Goal: Task Accomplishment & Management: Use online tool/utility

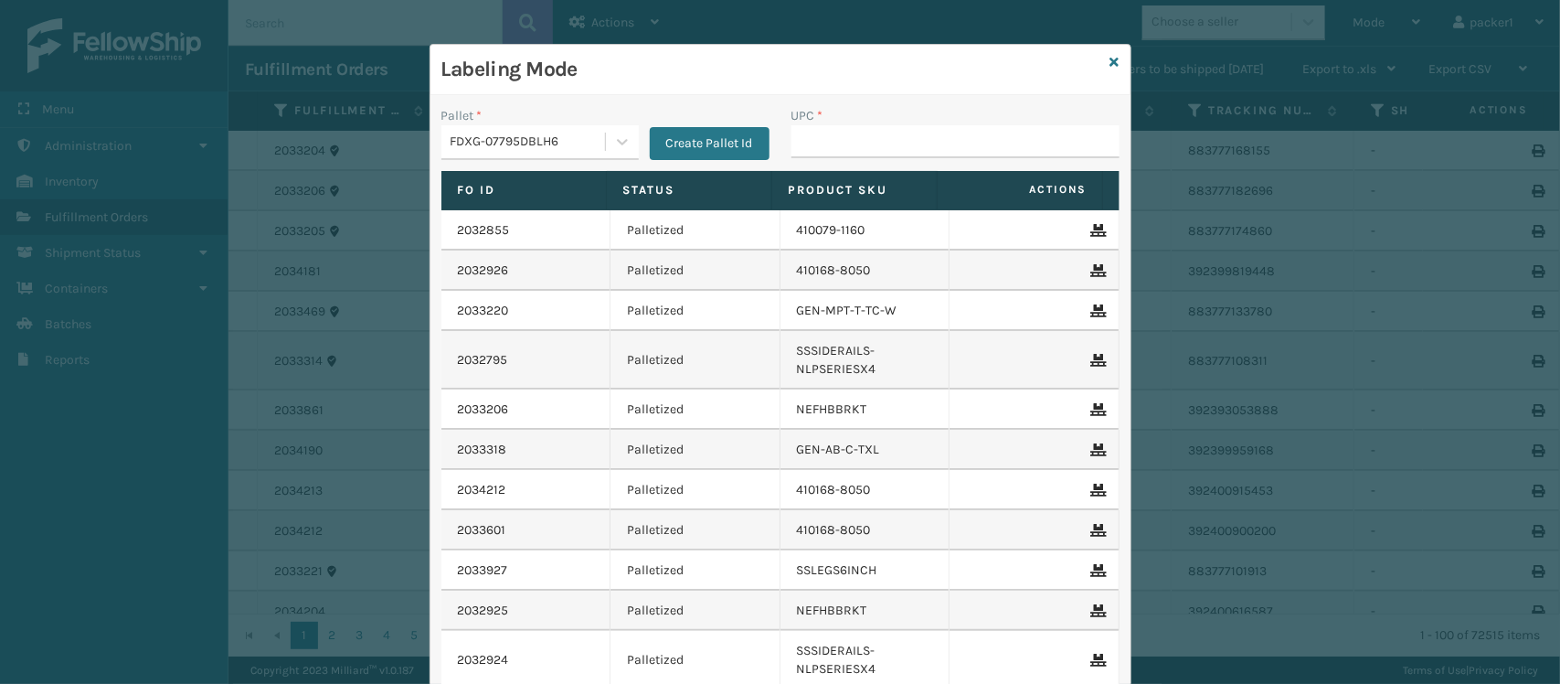
drag, startPoint x: 0, startPoint y: 0, endPoint x: 829, endPoint y: 133, distance: 839.7
click at [829, 133] on input "UPC *" at bounding box center [956, 141] width 328 height 33
click at [809, 151] on input "UPC *" at bounding box center [956, 141] width 328 height 33
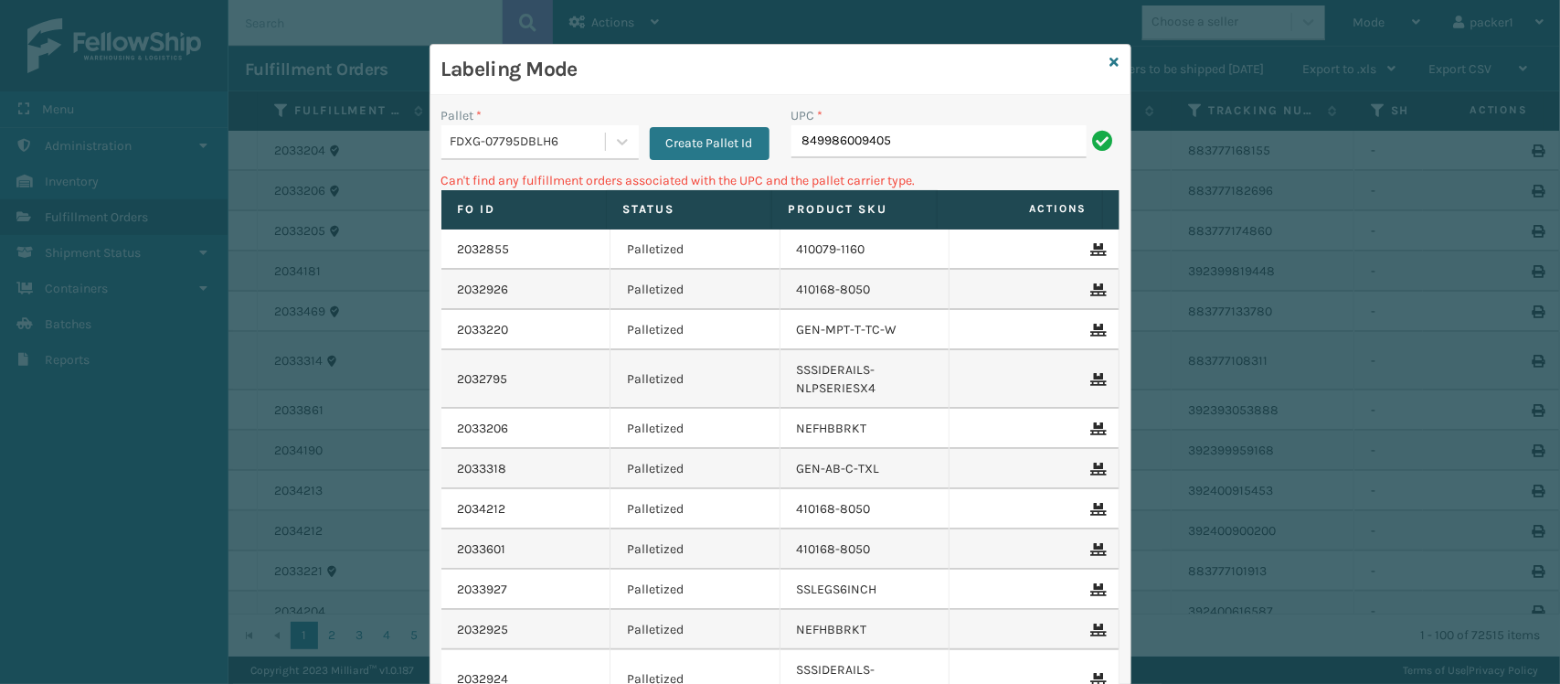
click at [480, 135] on div "FDXG-07795DBLH6" at bounding box center [529, 142] width 156 height 19
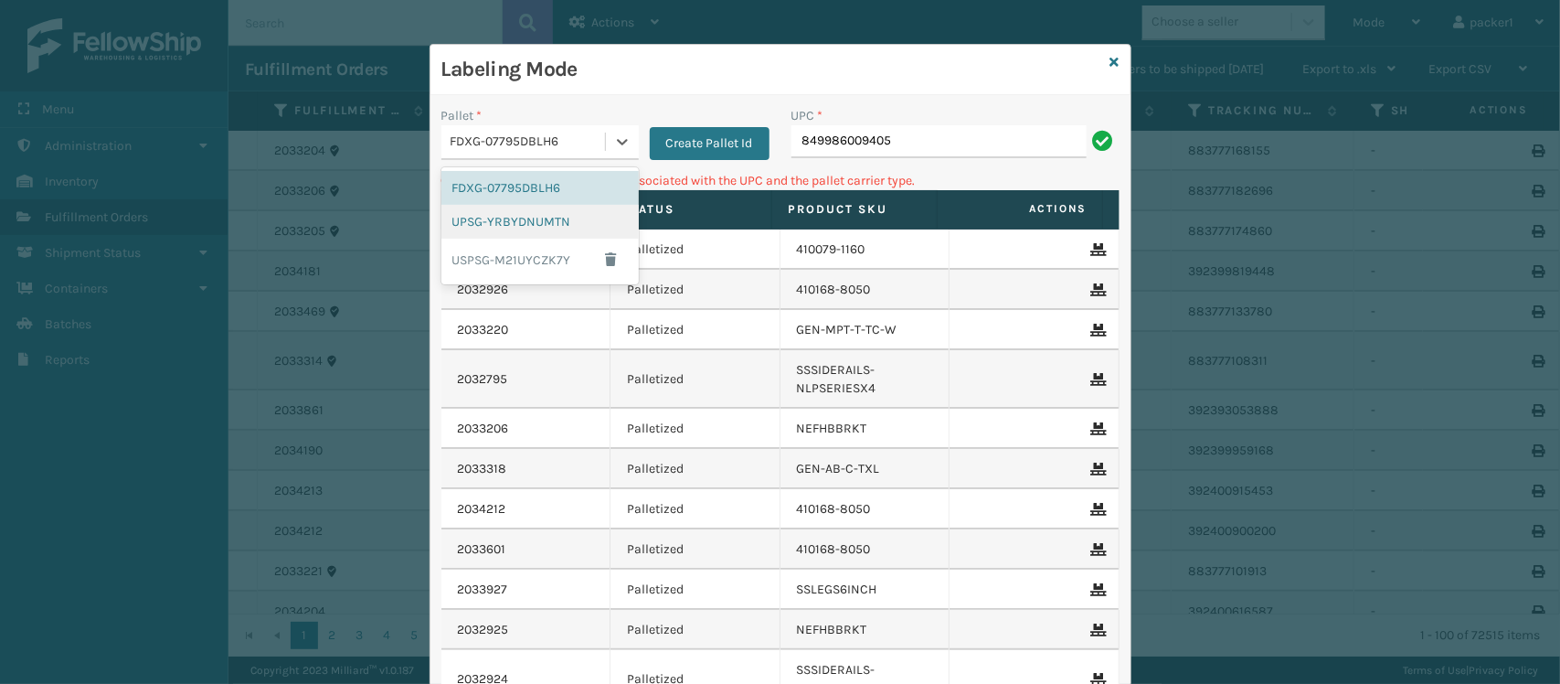
click at [499, 233] on div "UPSG-YRBYDNUMTN" at bounding box center [539, 222] width 197 height 34
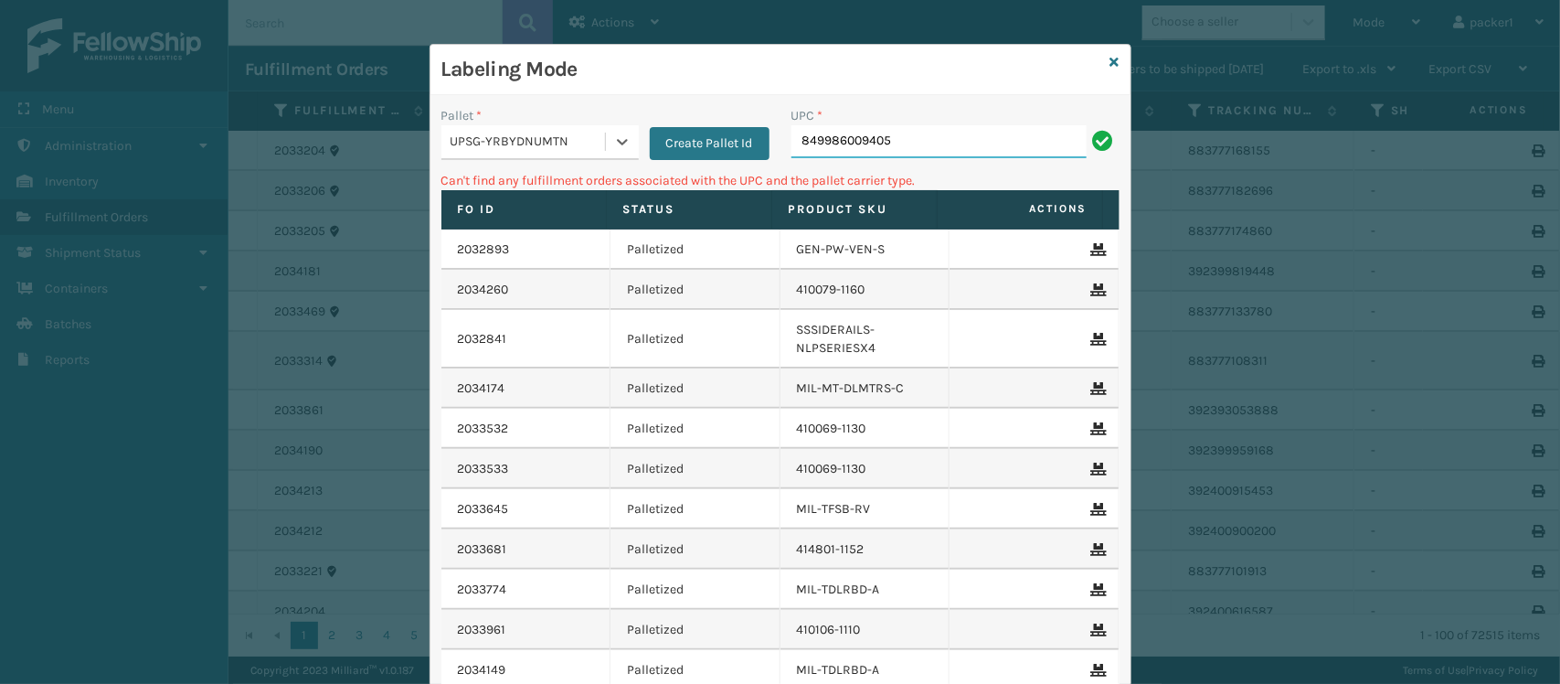
click at [903, 146] on input "849986009405" at bounding box center [939, 141] width 295 height 33
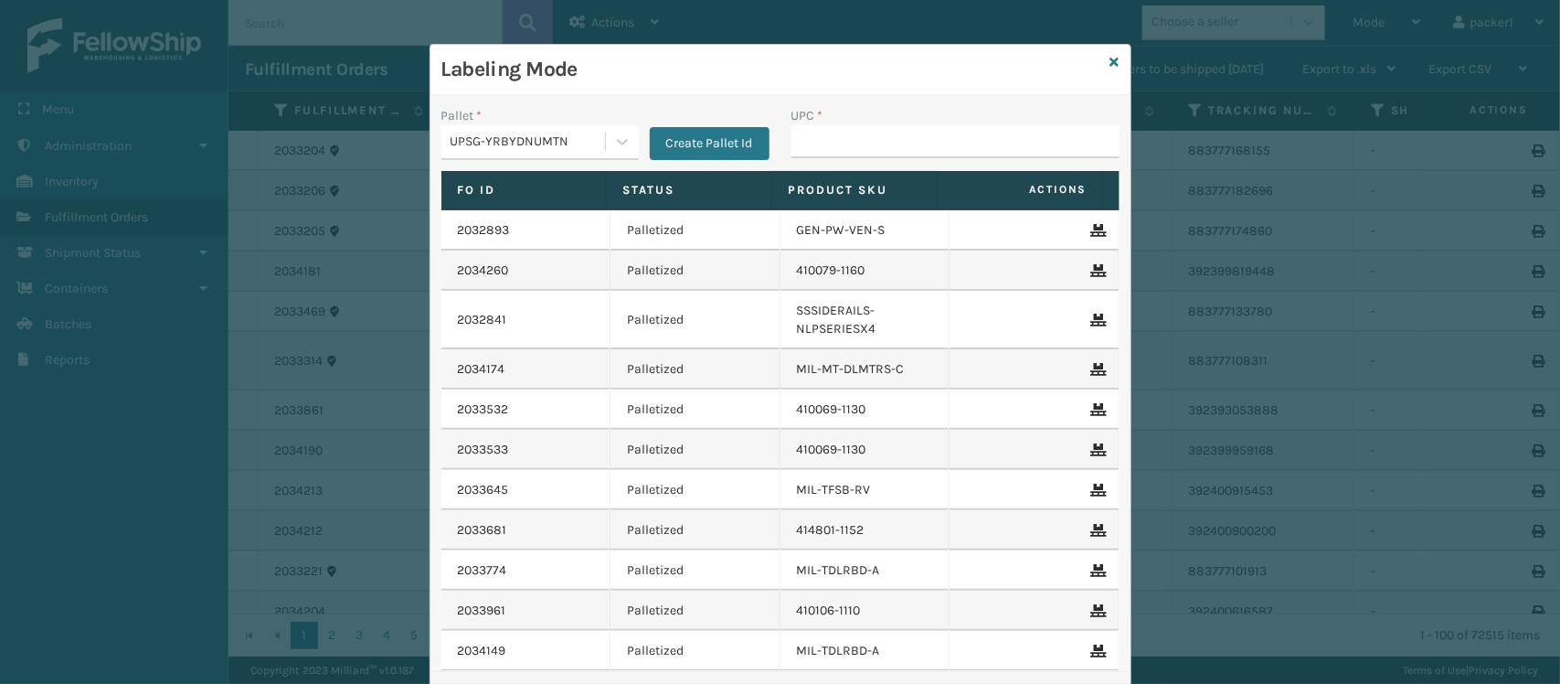
click at [1093, 59] on h3 "Labeling Mode" at bounding box center [772, 69] width 662 height 27
click at [1111, 60] on icon at bounding box center [1115, 62] width 9 height 13
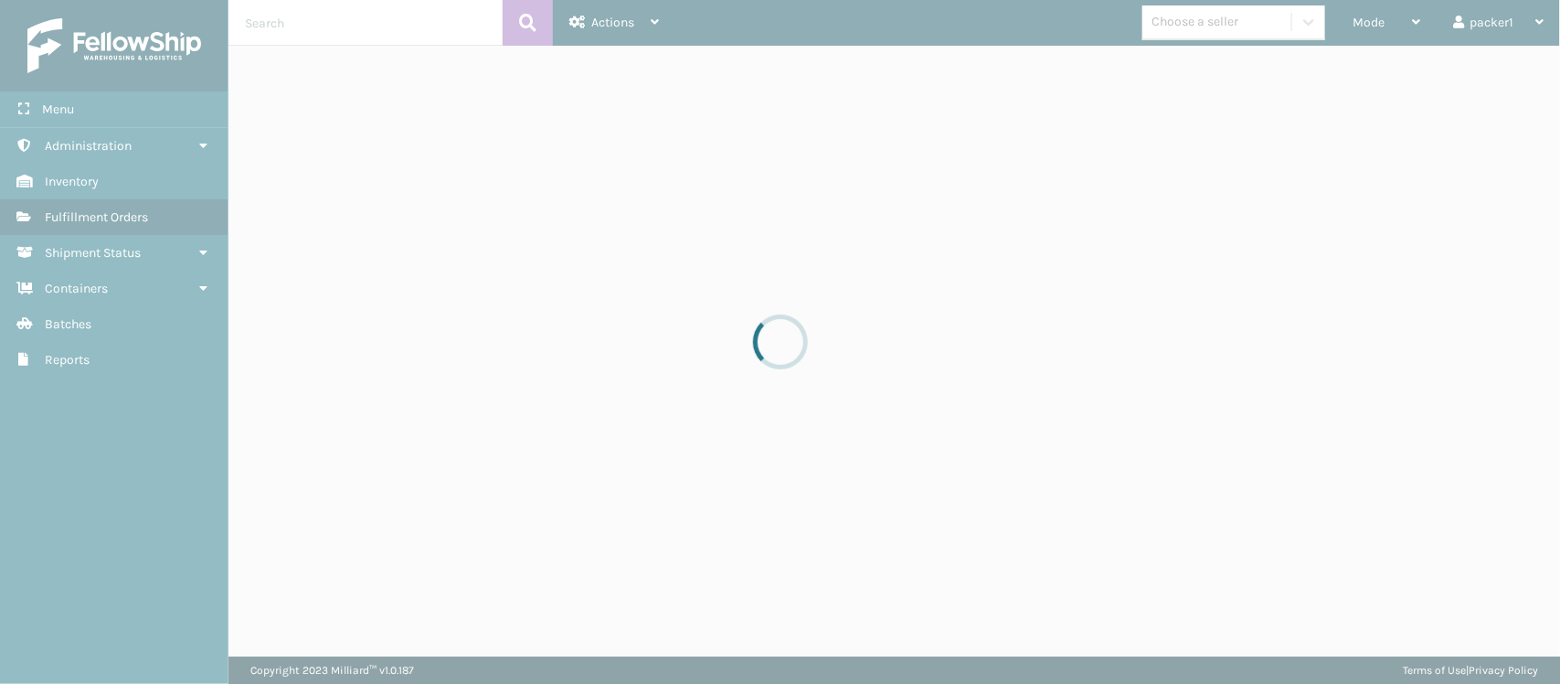
click at [293, 6] on div at bounding box center [780, 342] width 1560 height 684
click at [279, 21] on div at bounding box center [780, 342] width 1560 height 684
click at [386, 28] on div at bounding box center [780, 342] width 1560 height 684
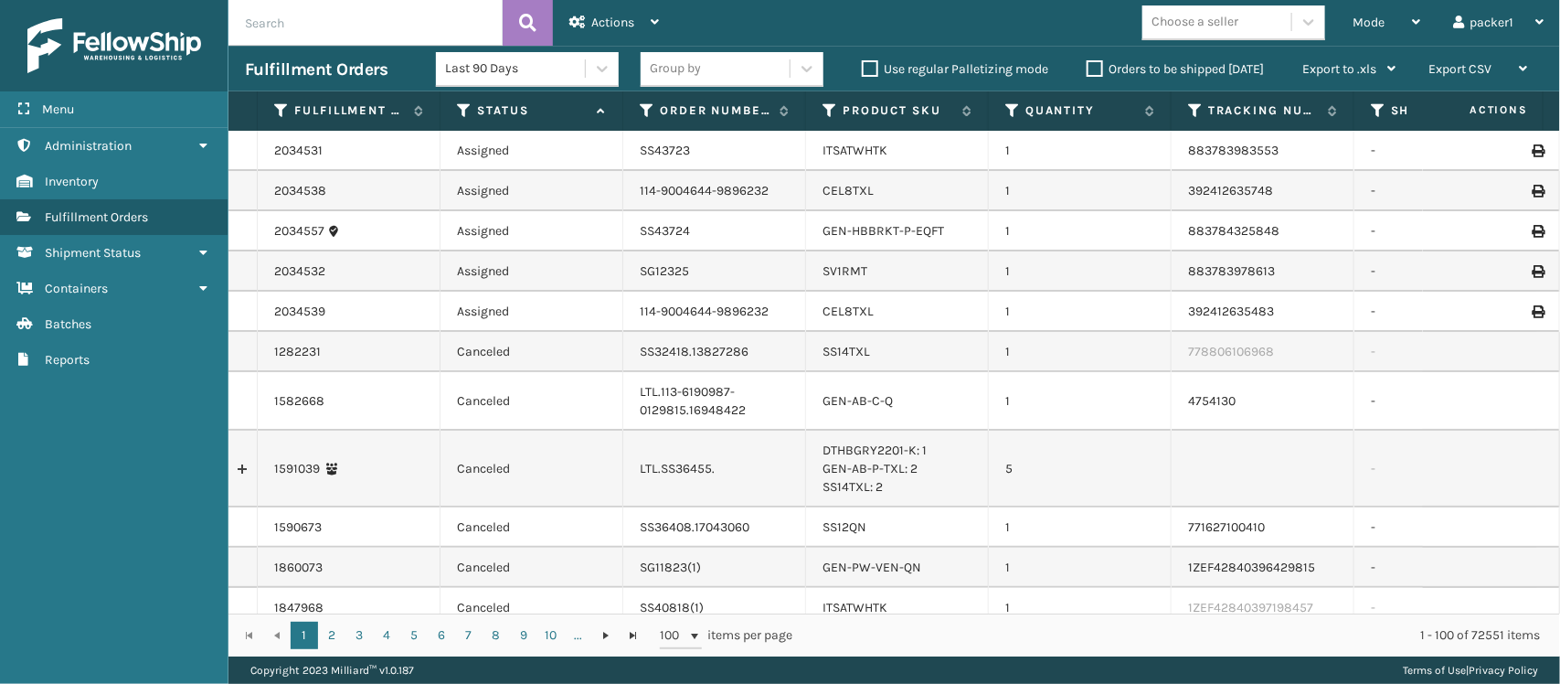
click at [386, 28] on input "text" at bounding box center [366, 23] width 274 height 46
type input "1ZH0R7060337565798"
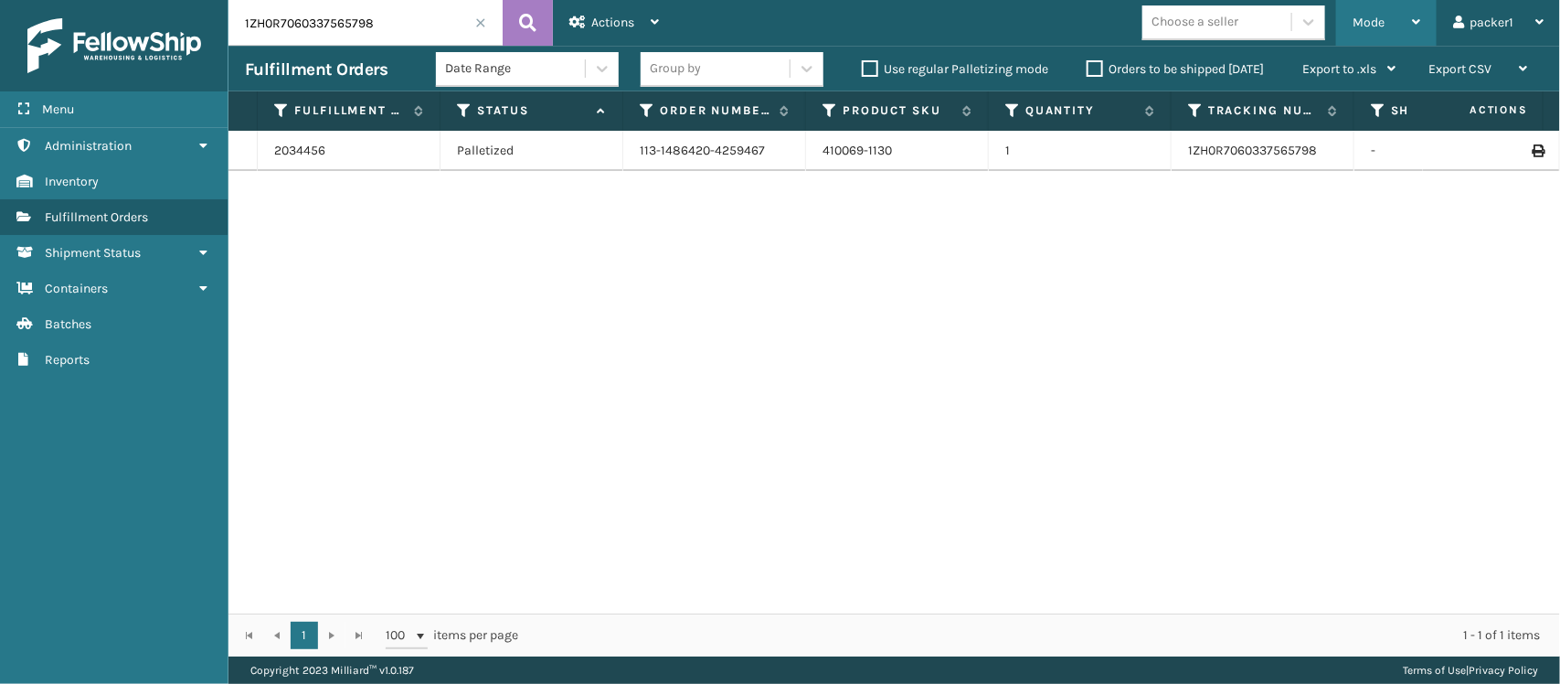
click at [1376, 29] on div "Mode" at bounding box center [1387, 23] width 68 height 46
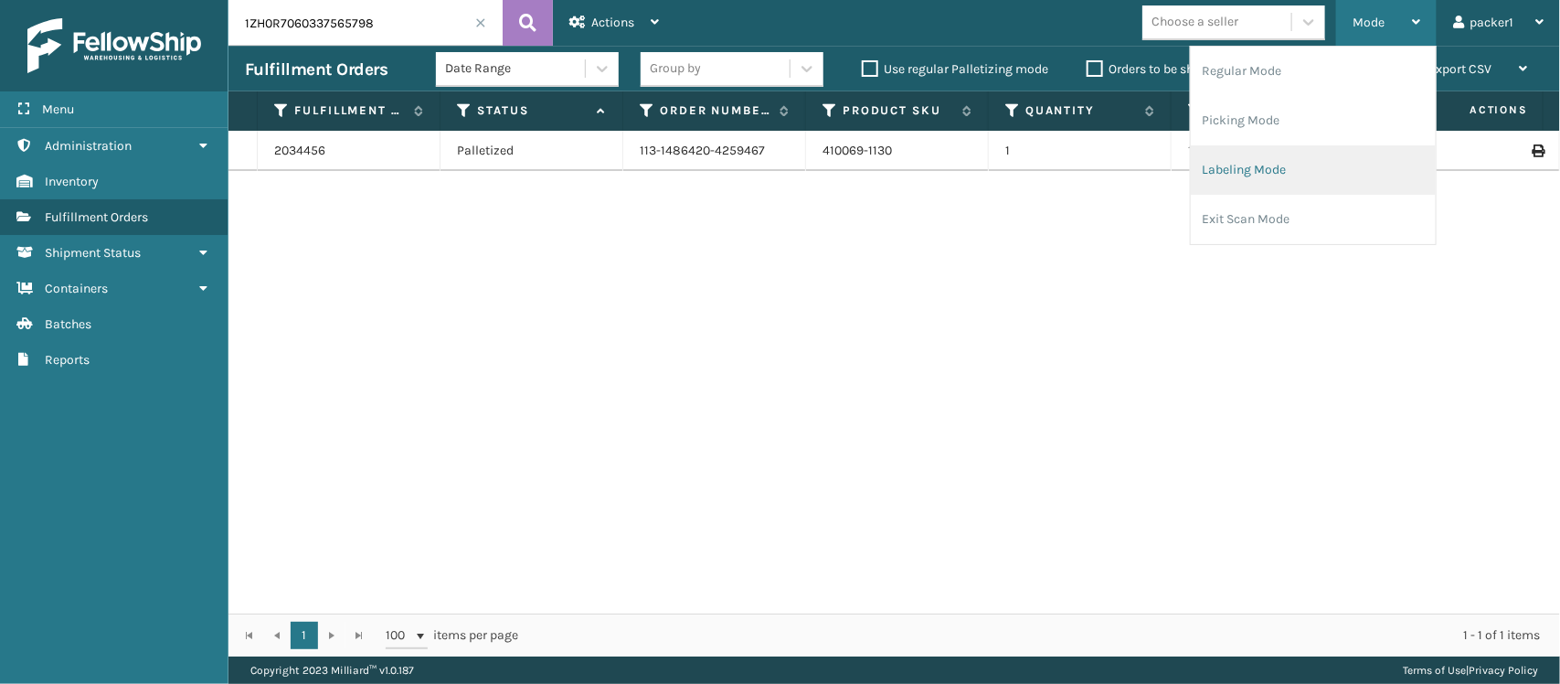
click at [1255, 165] on li "Labeling Mode" at bounding box center [1313, 169] width 245 height 49
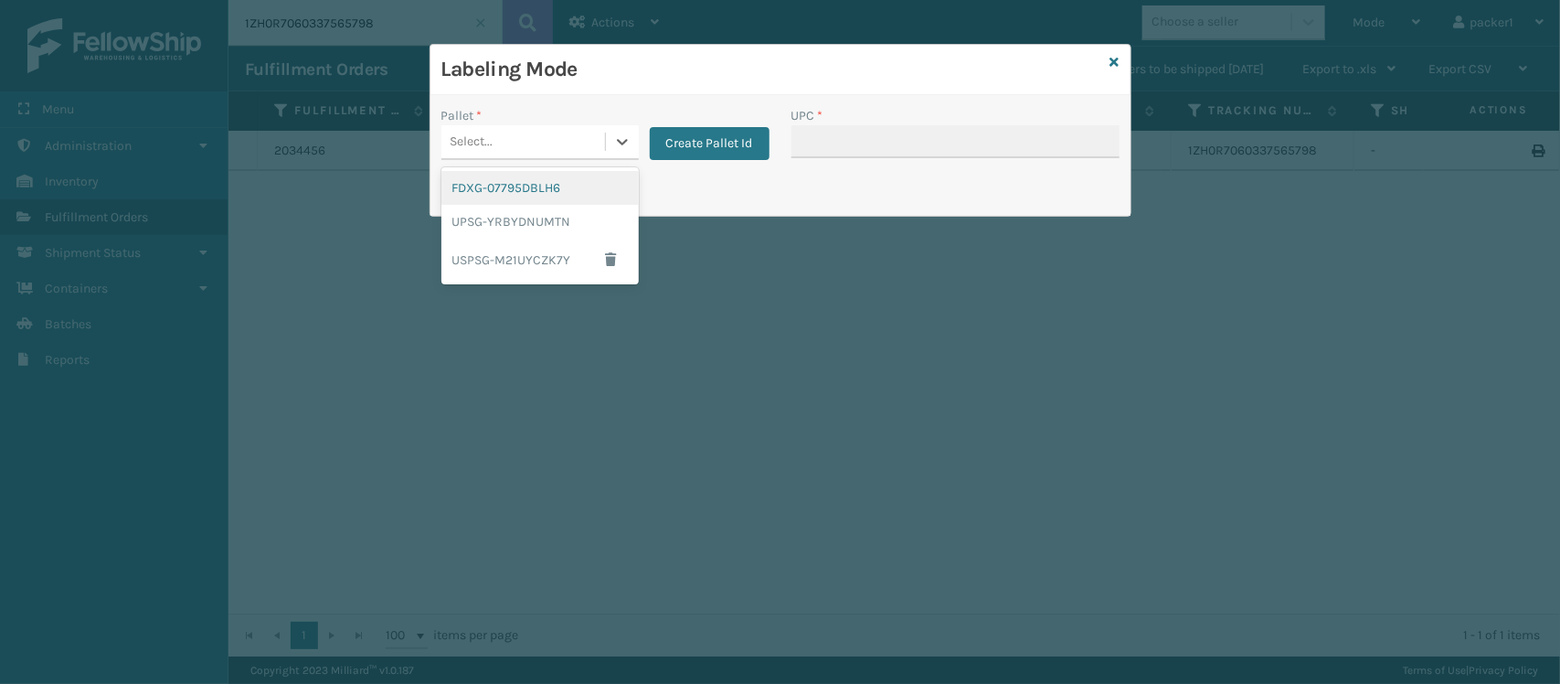
click at [530, 133] on div "Select..." at bounding box center [523, 142] width 164 height 30
click at [517, 221] on div "UPSG-YRBYDNUMTN" at bounding box center [539, 222] width 197 height 34
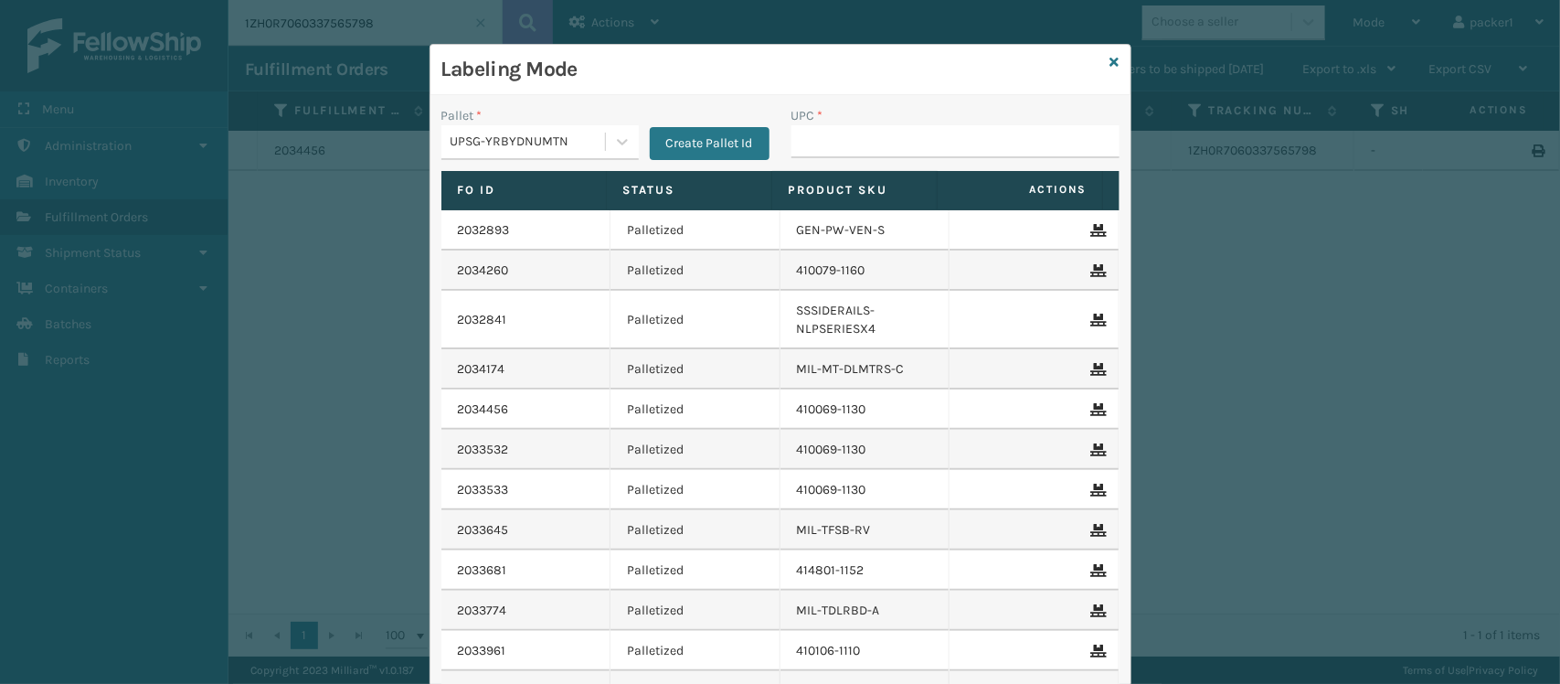
click at [841, 161] on div "UPC *" at bounding box center [956, 138] width 350 height 65
click at [846, 149] on input "UPC *" at bounding box center [956, 141] width 328 height 33
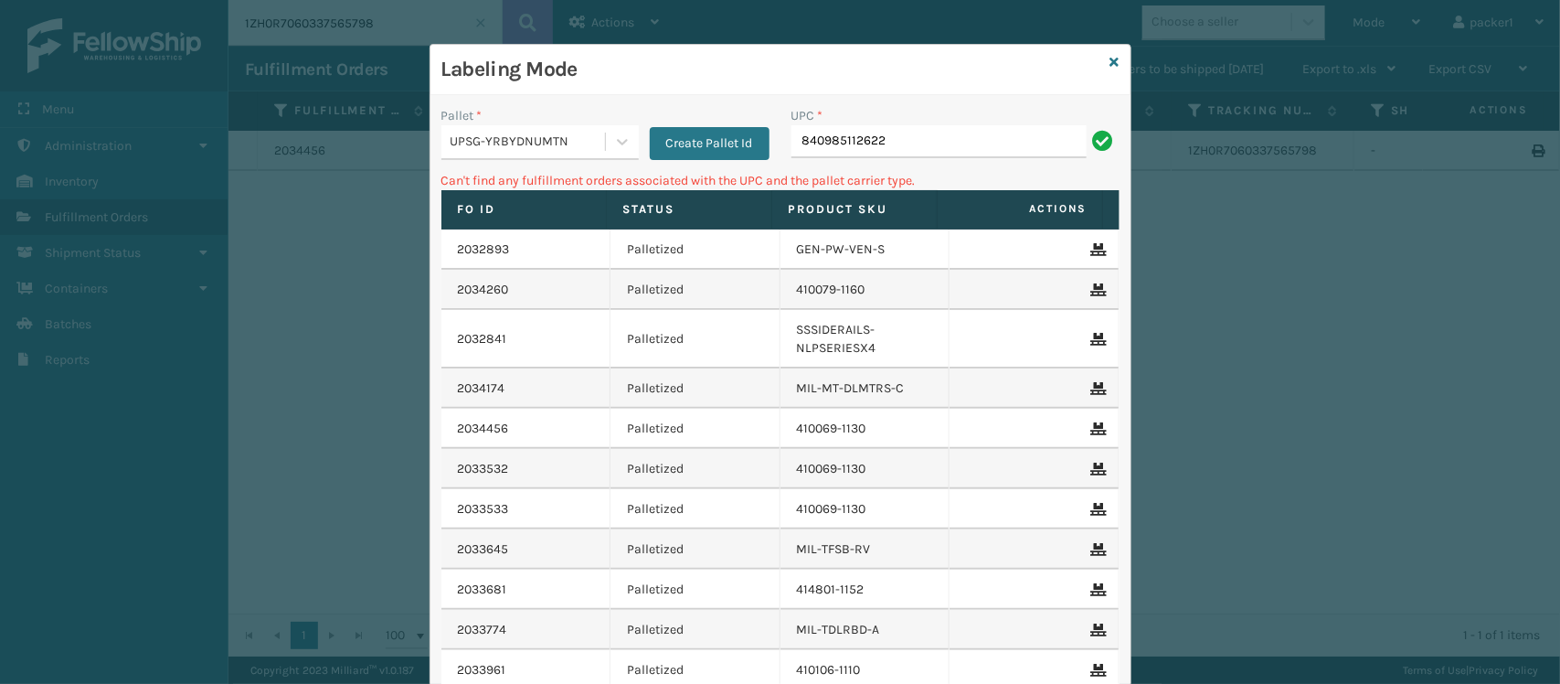
click at [475, 119] on div "Pallet *" at bounding box center [539, 115] width 197 height 19
click at [478, 163] on div "Pallet * UPSG-YRBYDNUMTN Create Pallet Id" at bounding box center [606, 138] width 350 height 65
click at [481, 157] on div "UPSG-YRBYDNUMTN" at bounding box center [539, 142] width 197 height 35
click at [515, 187] on div "FDXG-07795DBLH6" at bounding box center [539, 188] width 197 height 34
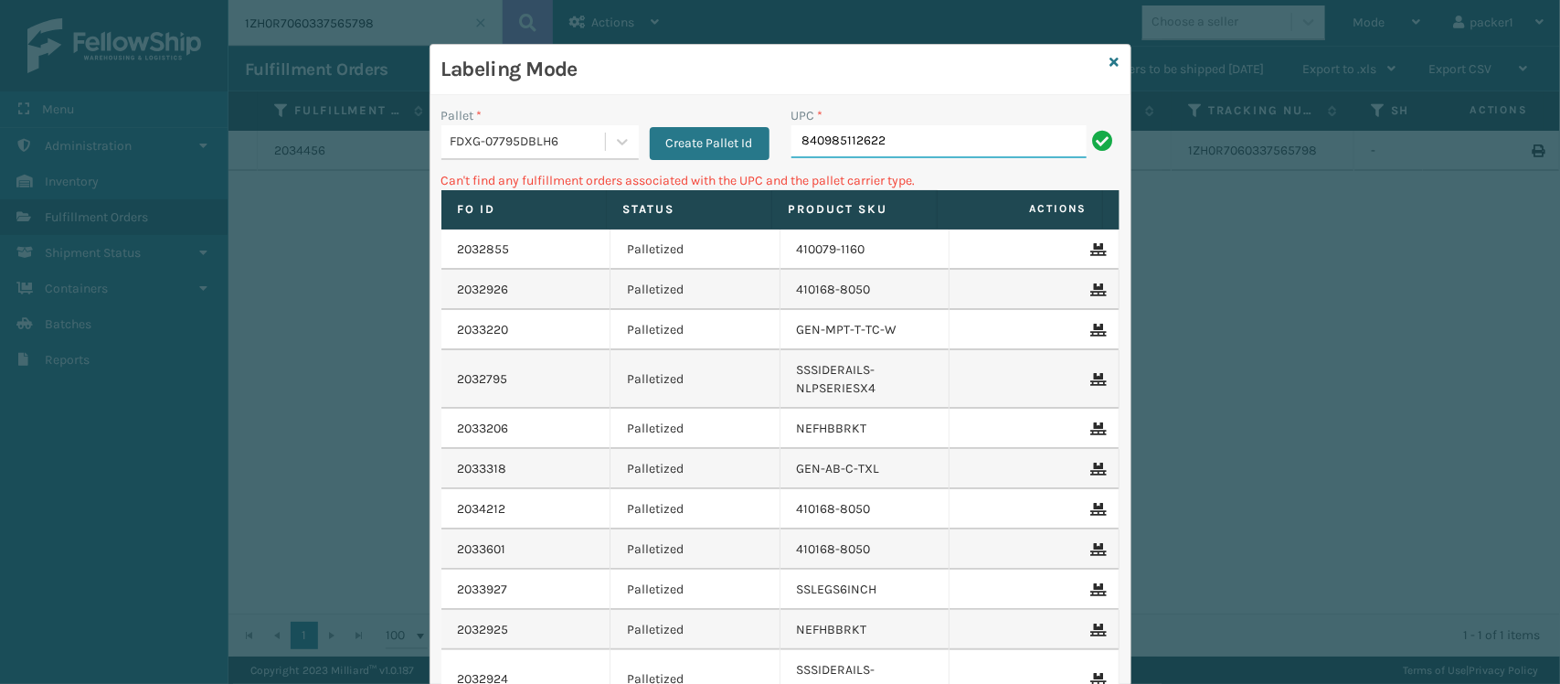
click at [930, 137] on input "840985112622" at bounding box center [939, 141] width 295 height 33
